Goal: Transaction & Acquisition: Purchase product/service

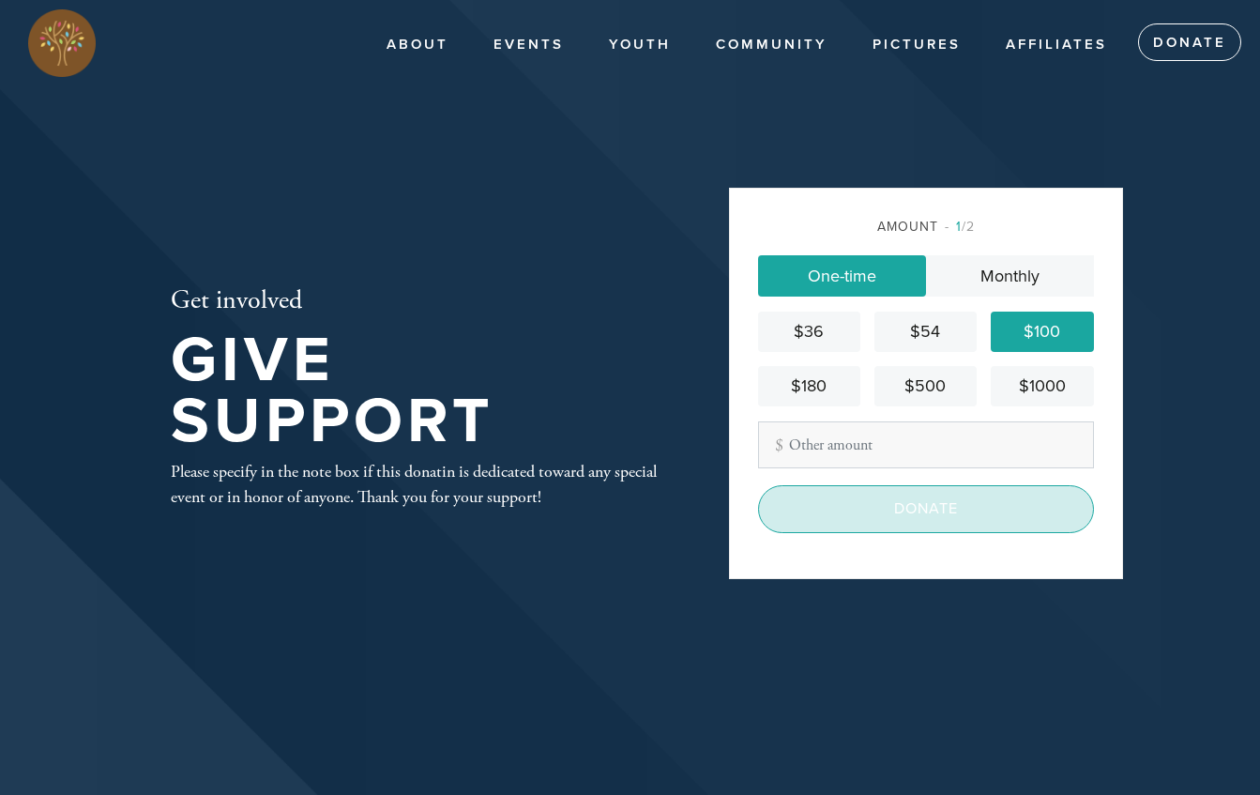
click at [894, 498] on input "Donate" at bounding box center [926, 508] width 336 height 47
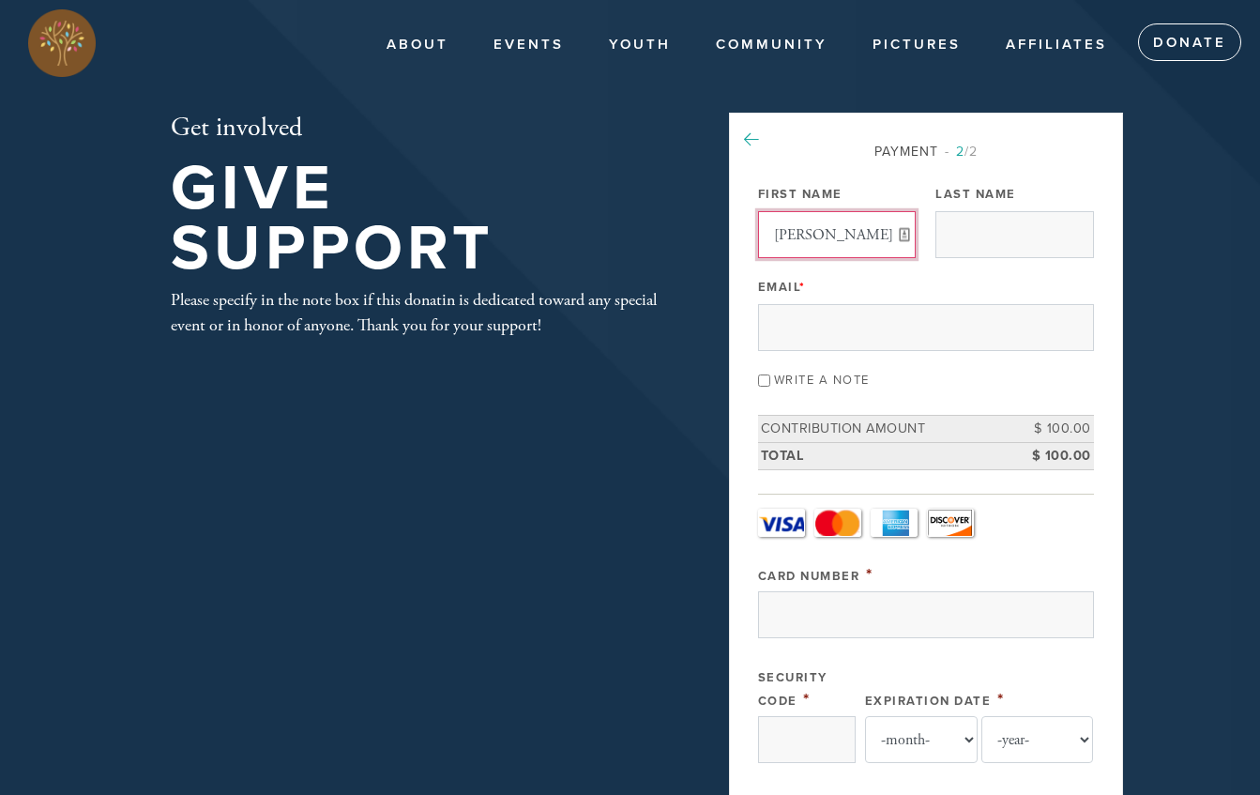
type input "[PERSON_NAME]"
click at [751, 136] on icon at bounding box center [751, 139] width 15 height 17
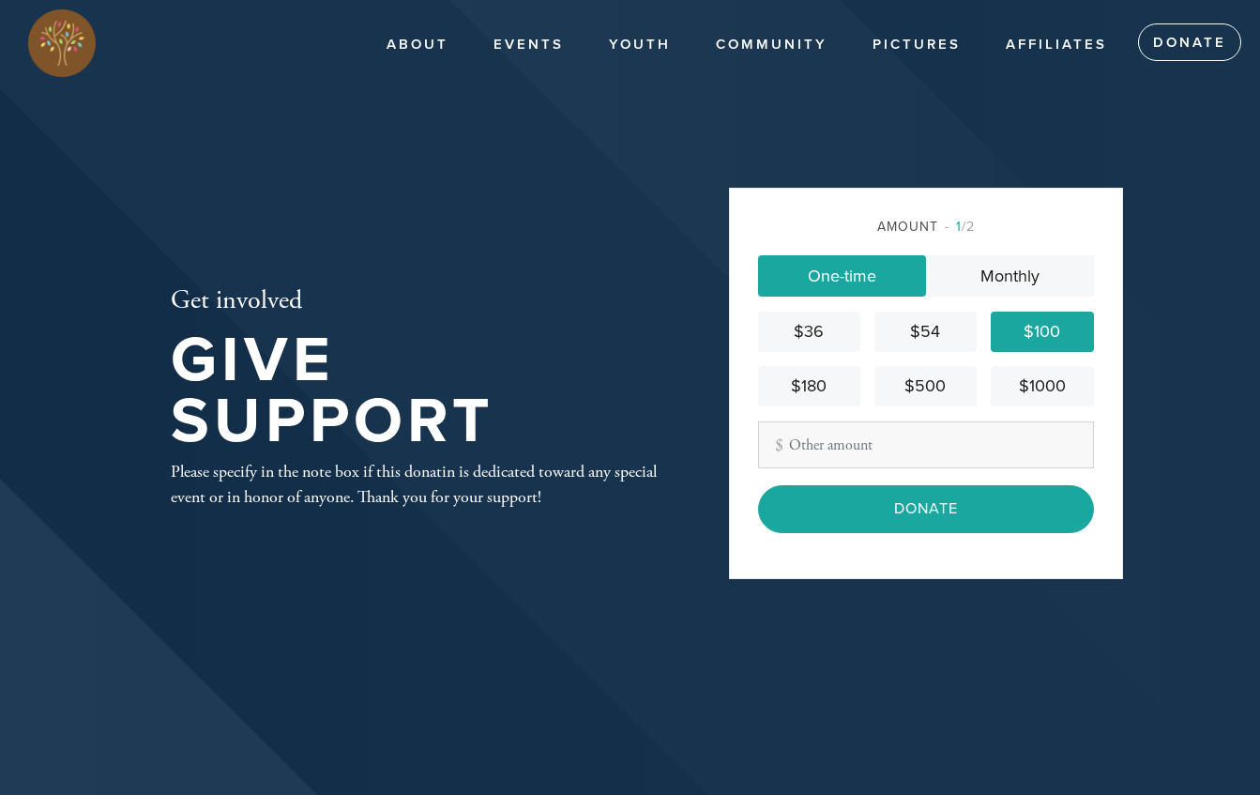
click at [935, 518] on input "Donate" at bounding box center [926, 508] width 336 height 47
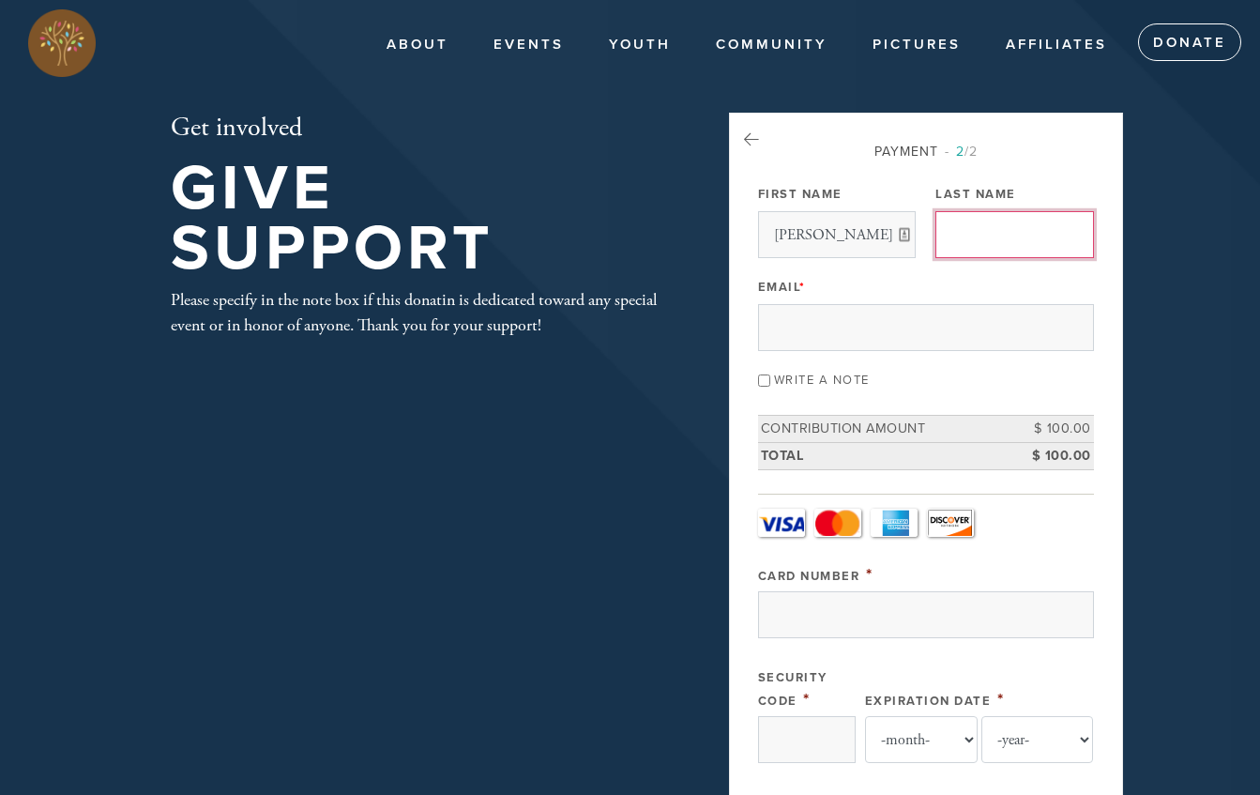
click at [1071, 235] on input "Last Name" at bounding box center [1014, 234] width 158 height 47
type input "[PERSON_NAME]"
type input "Stahl"
type input "13231 Hunters Lark"
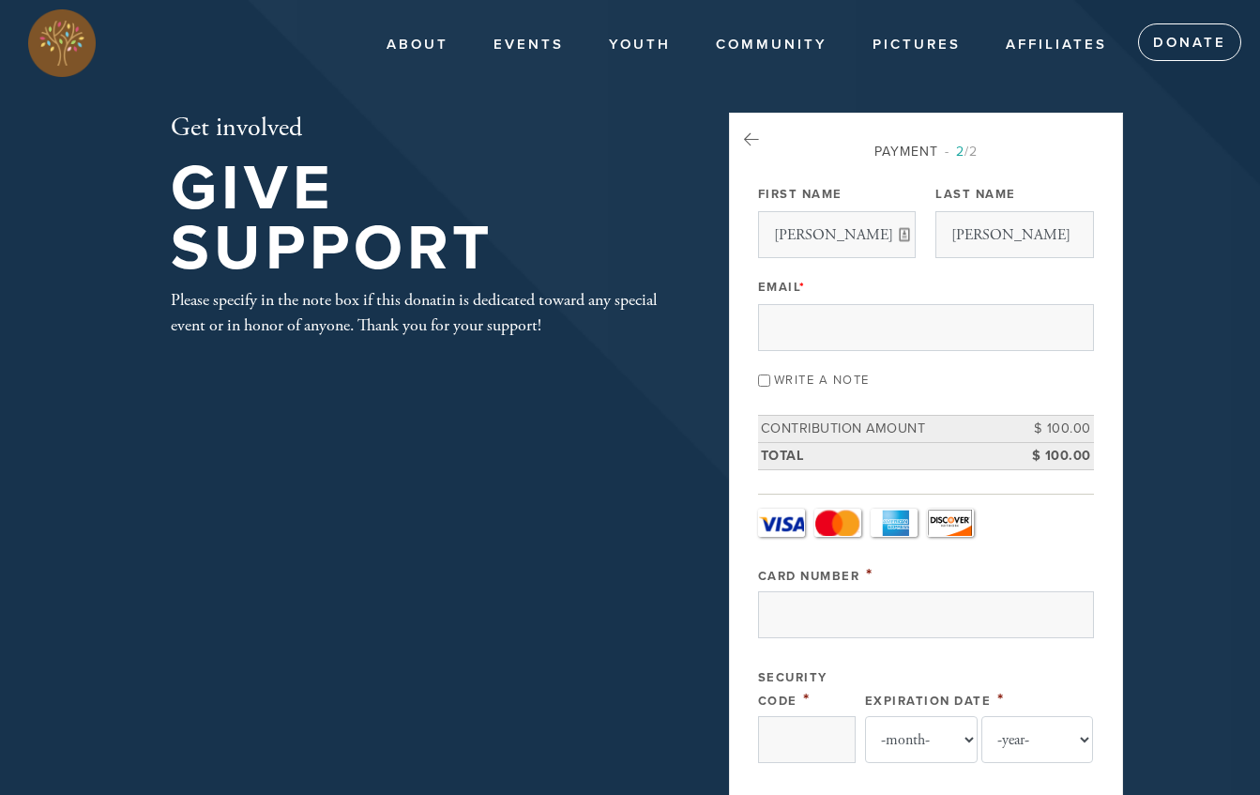
type input "San Antonio"
type input "78230"
type input "bstahl6021@aol.com"
click at [766, 381] on input "Write a note" at bounding box center [764, 380] width 12 height 12
checkbox input "true"
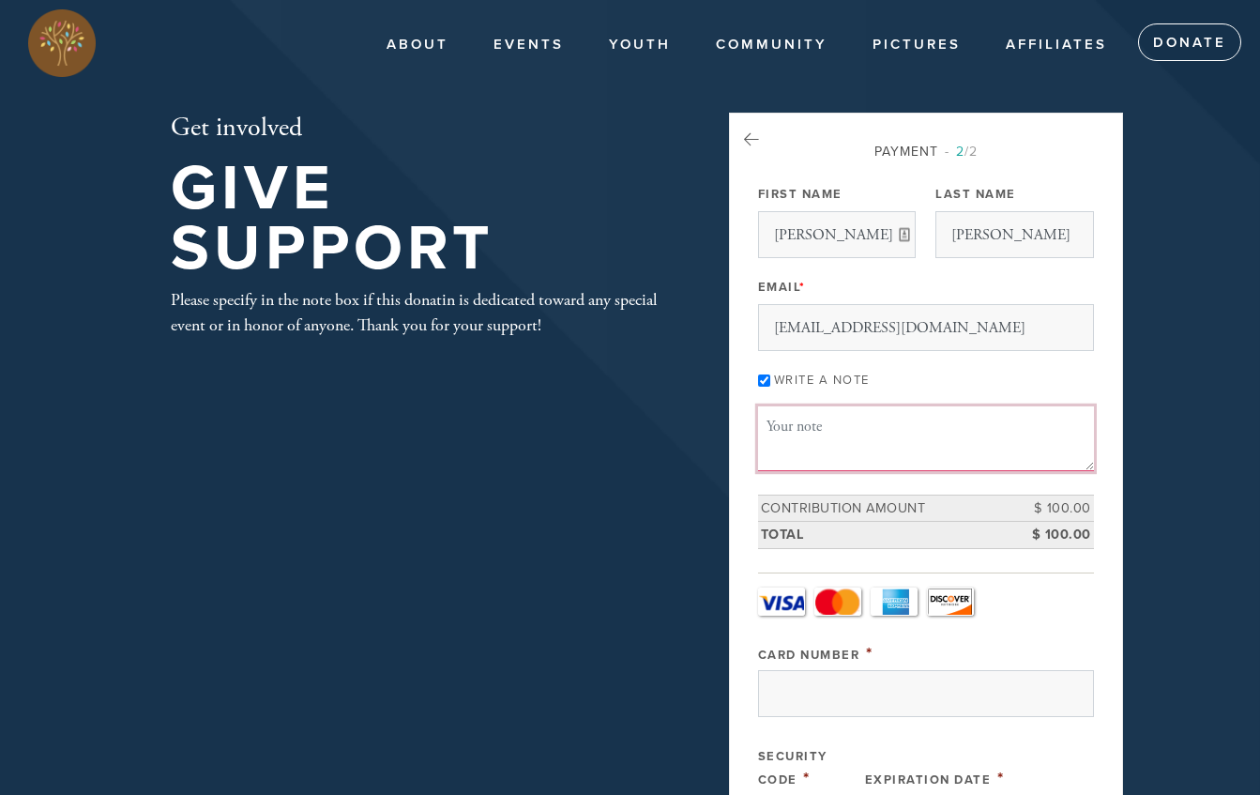
click at [785, 438] on textarea "Message or dedication" at bounding box center [926, 438] width 336 height 64
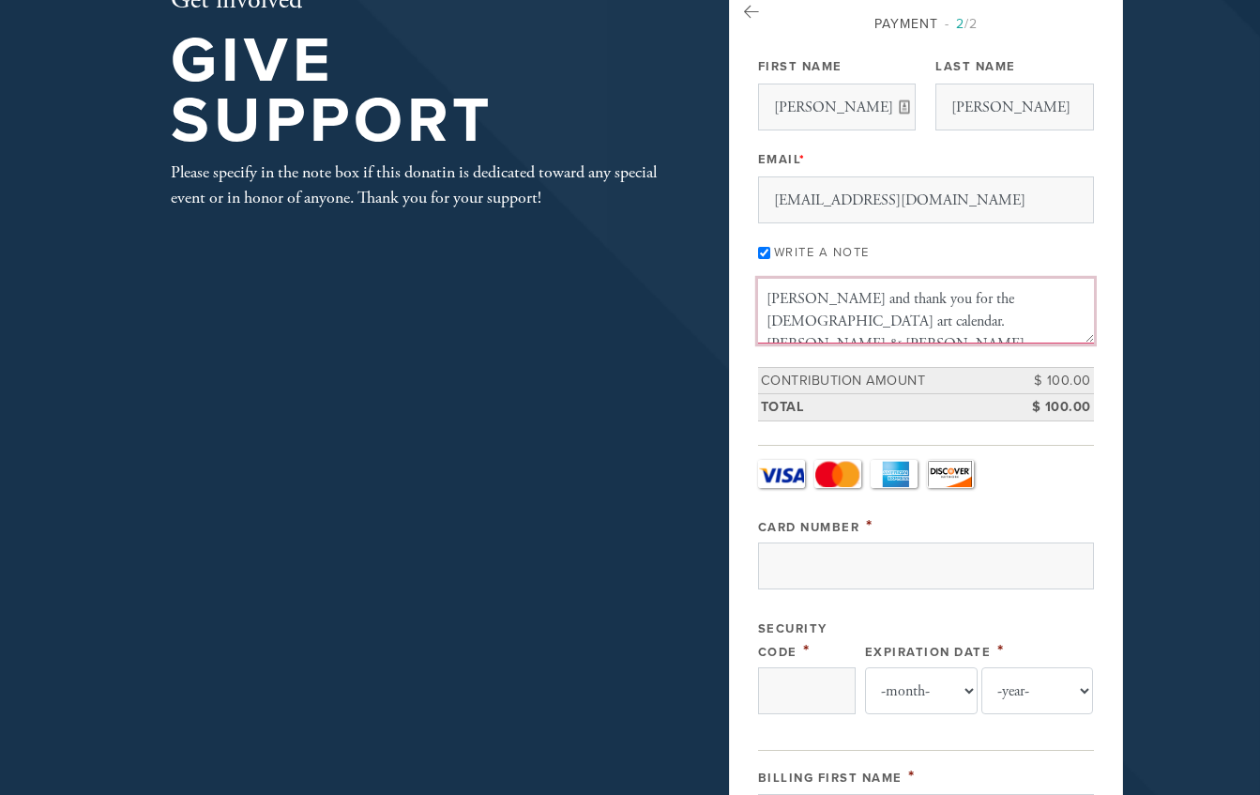
scroll to position [264, 0]
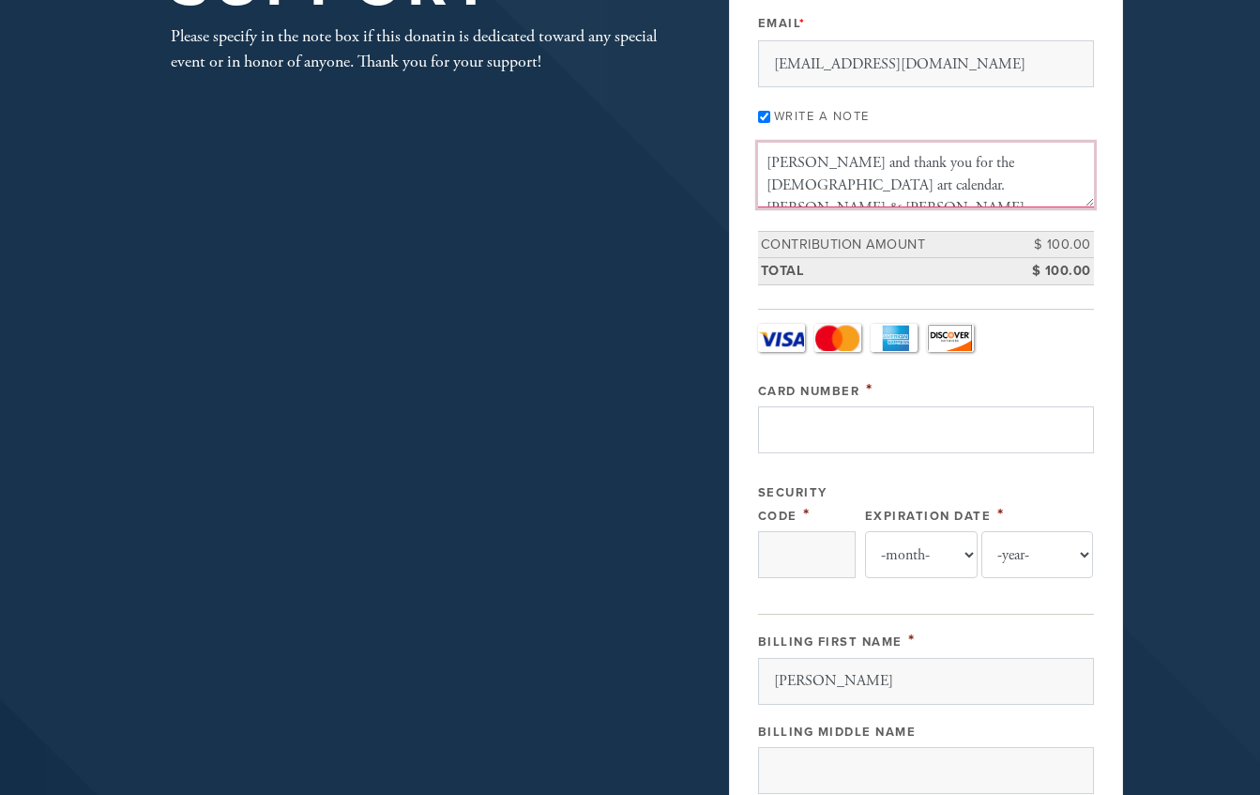
type textarea "Shanah tovah and thank you for the Jewish art calendar. Shelly & Bennett Stahl"
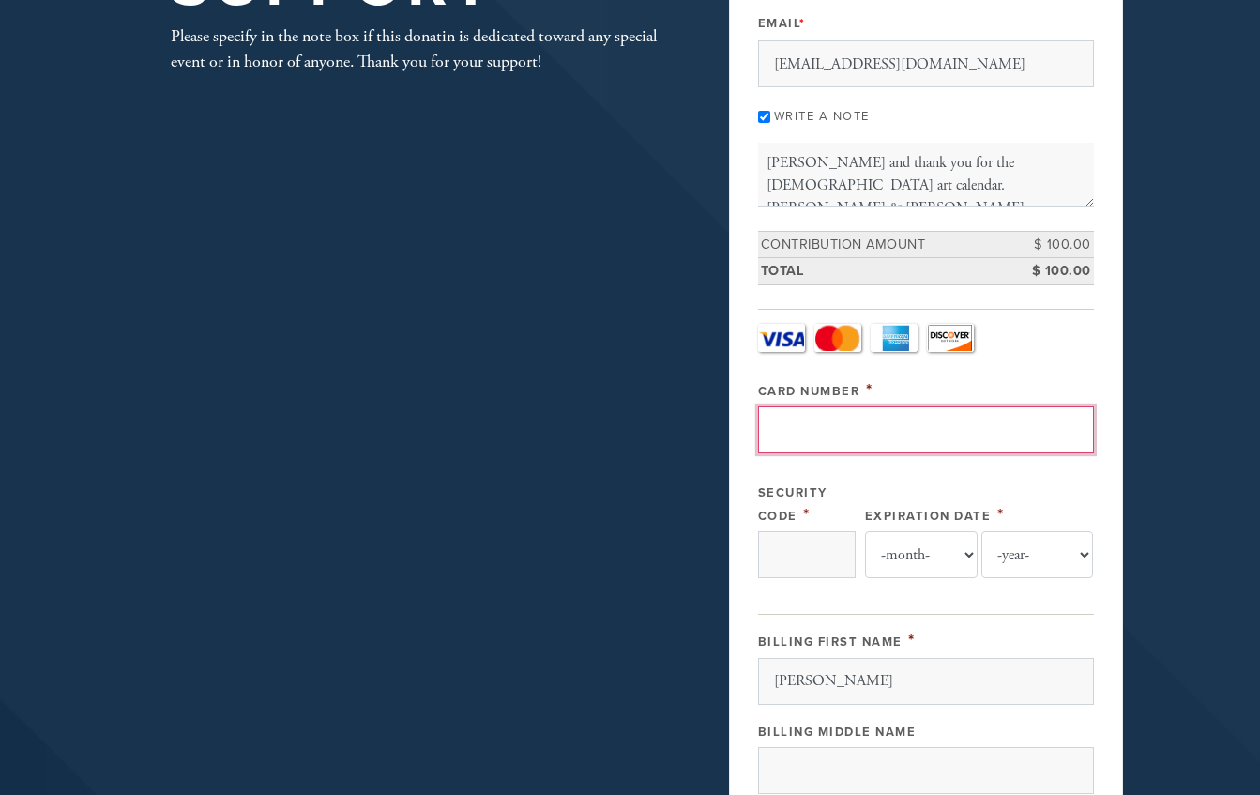
click at [836, 439] on input "Card Number" at bounding box center [926, 429] width 336 height 47
type input "4400660541728134"
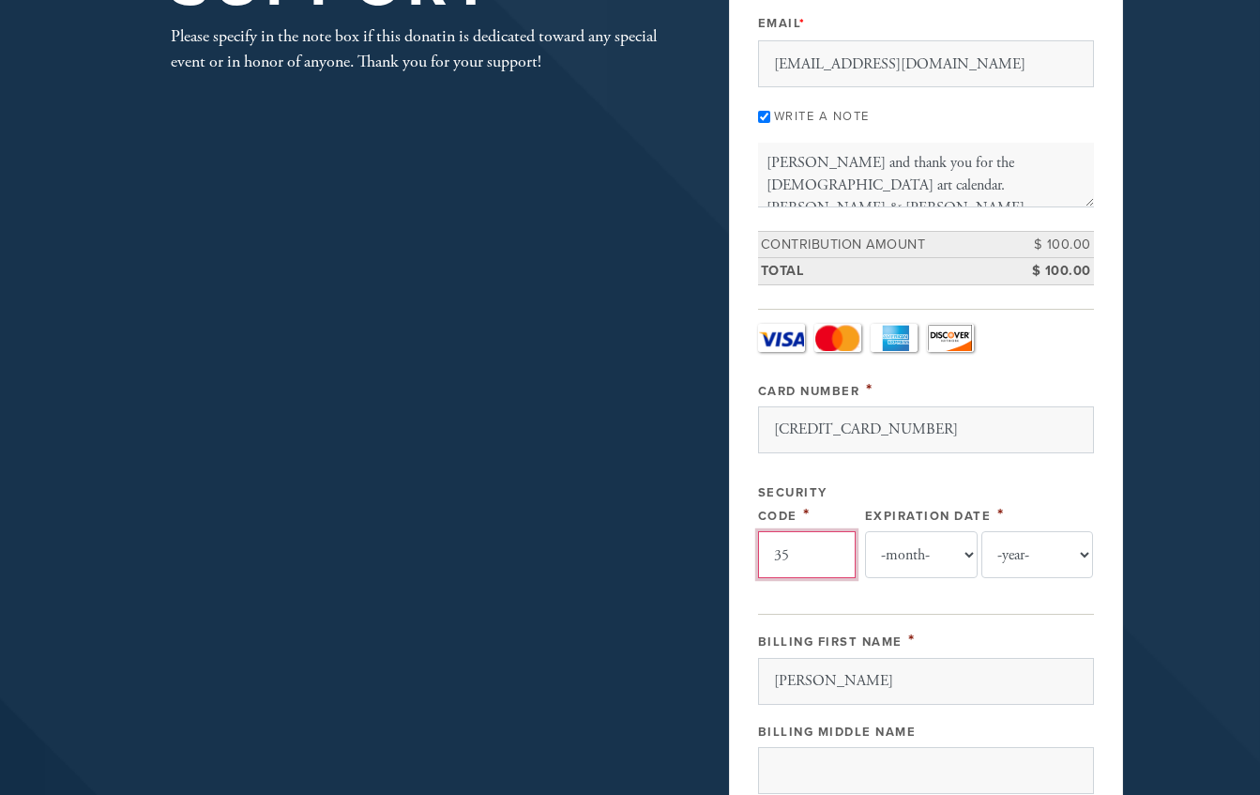
type input "354"
select select "12"
select select "2027"
type input "354"
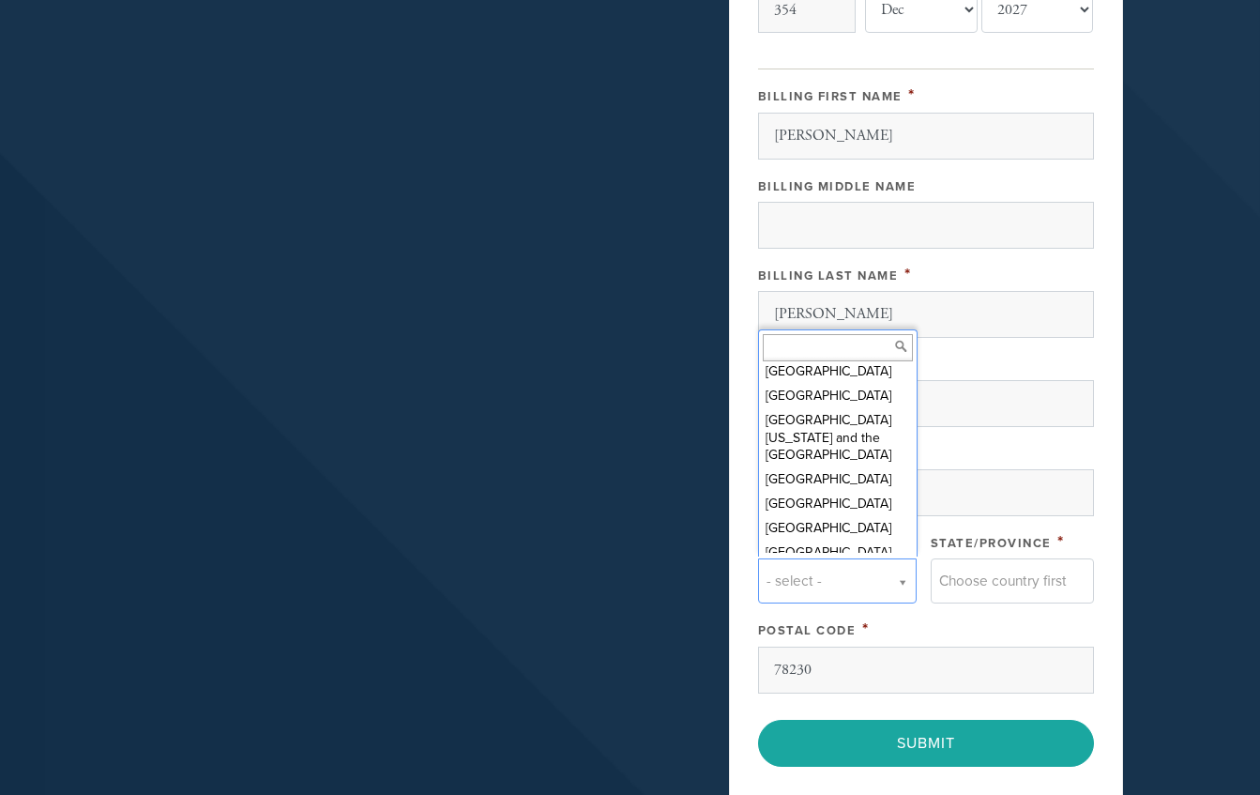
scroll to position [1053, 0]
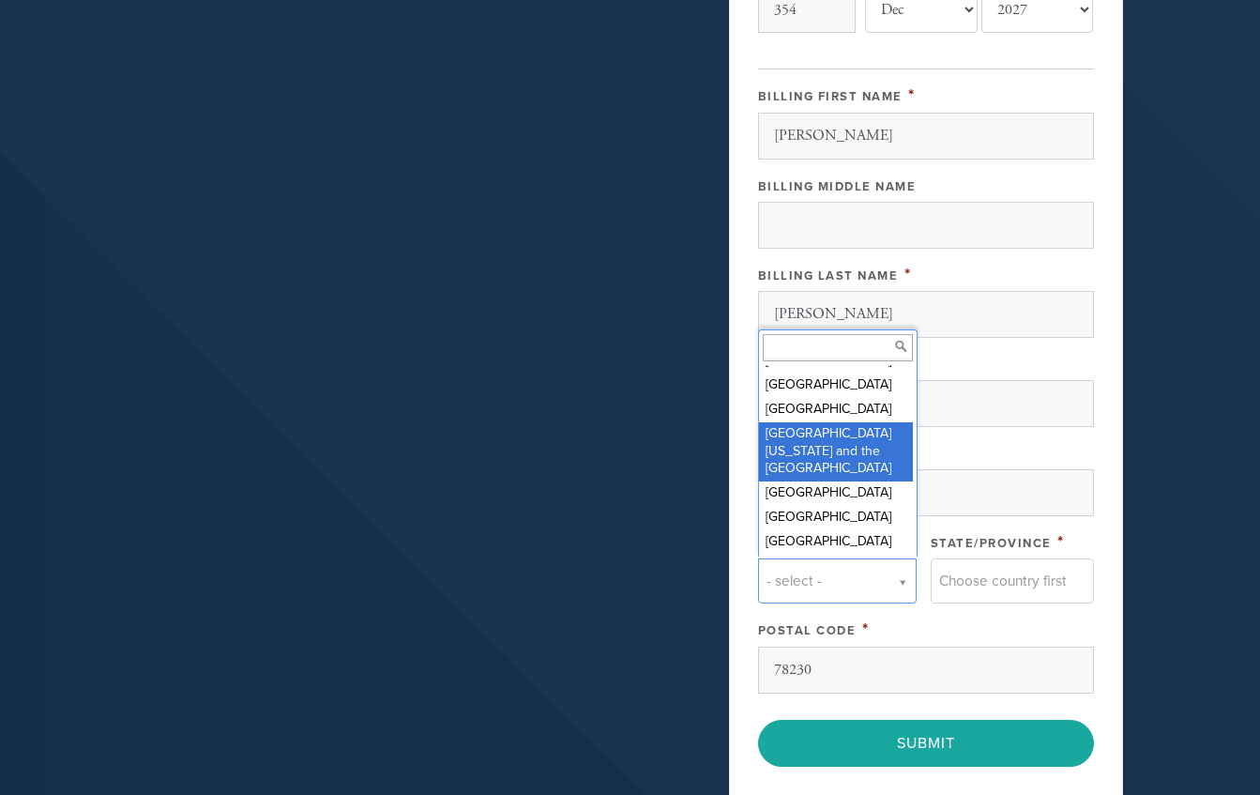
click at [831, 350] on input "Country" at bounding box center [838, 347] width 150 height 27
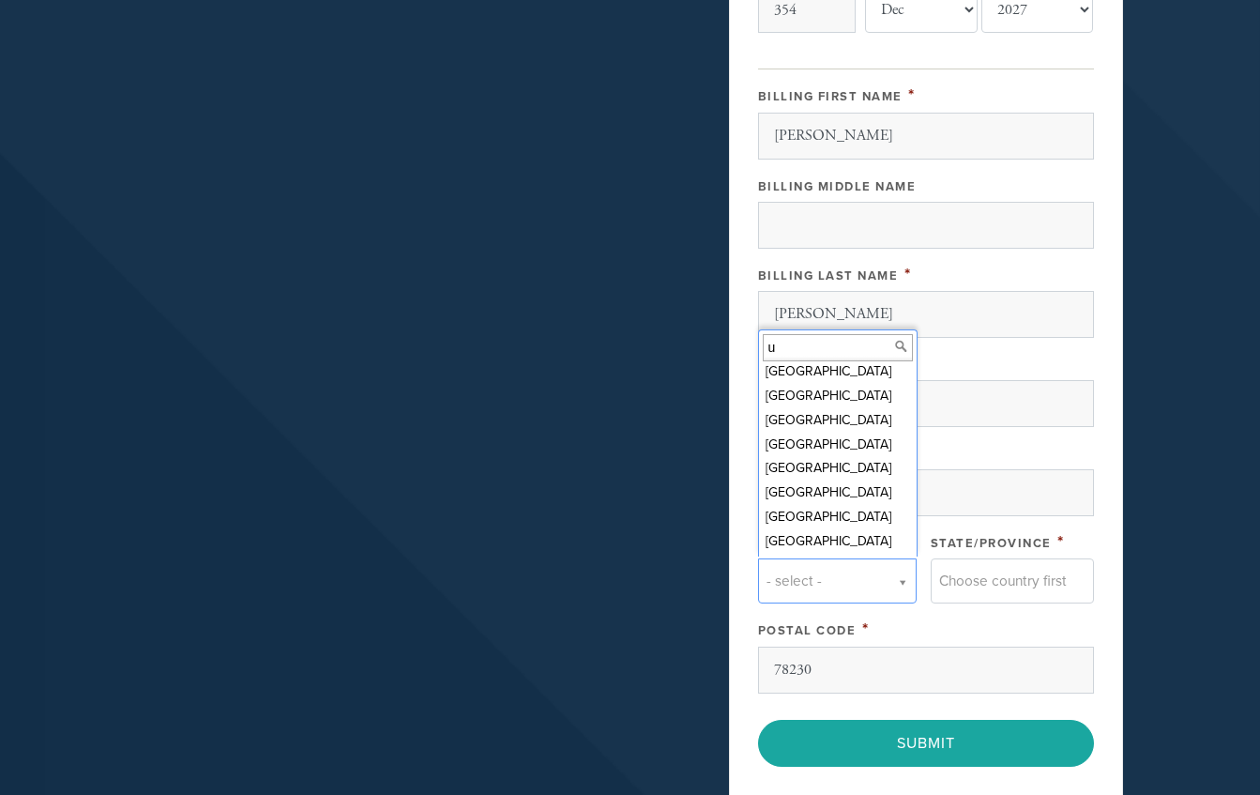
scroll to position [0, 0]
type input "un"
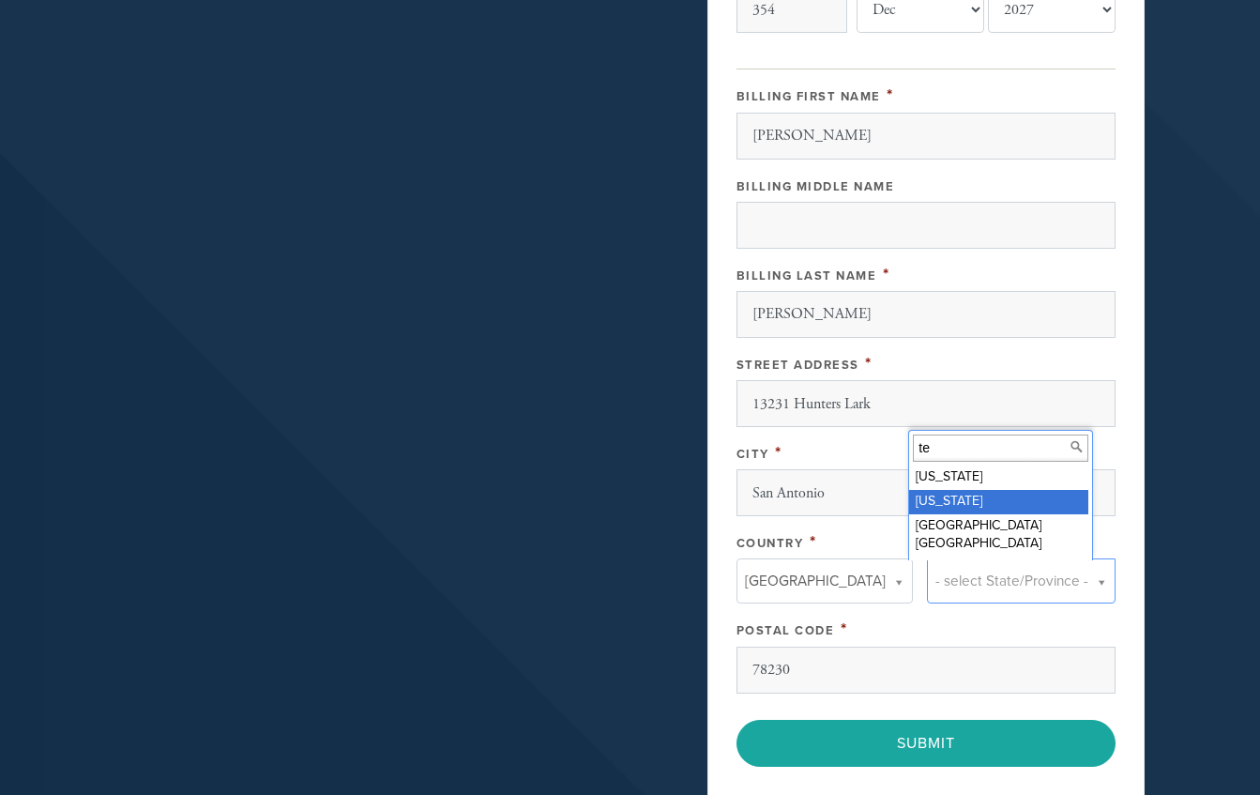
type input "te"
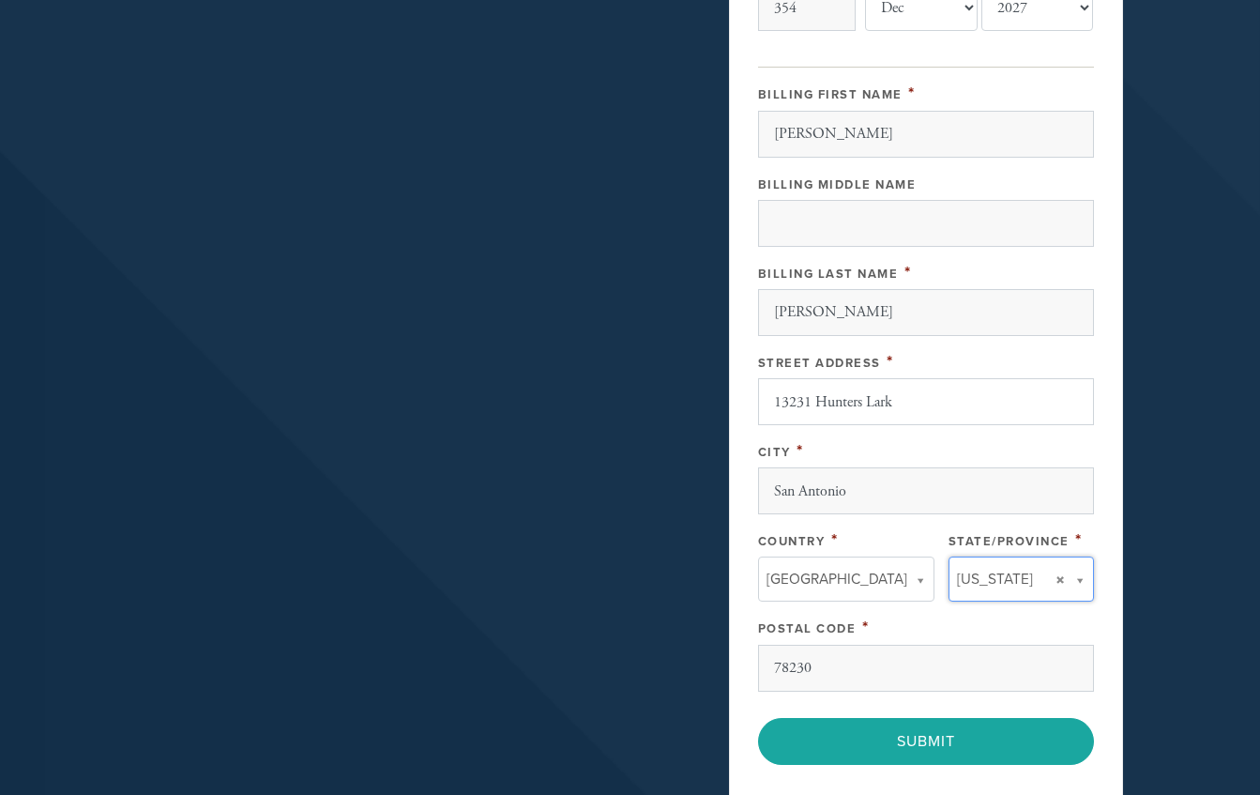
scroll to position [1164, 0]
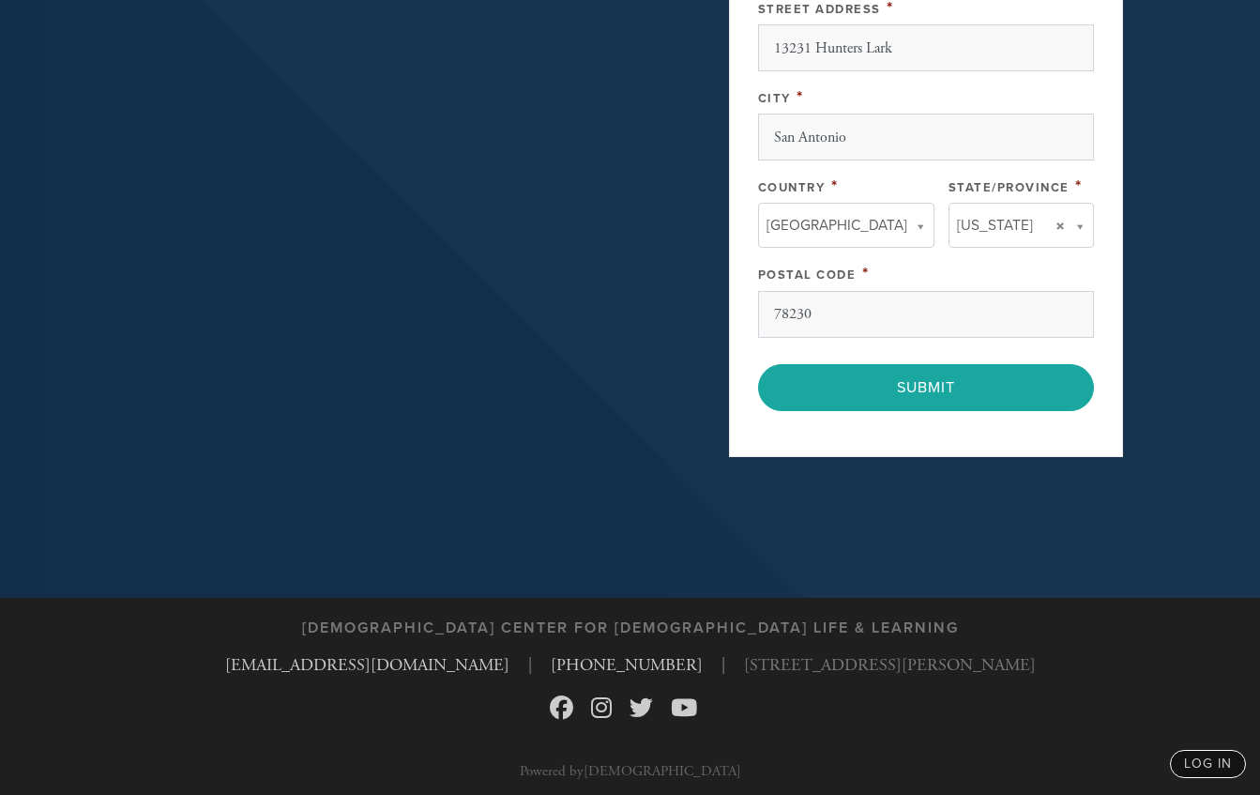
click at [927, 384] on input "Submit" at bounding box center [926, 387] width 336 height 47
